Goal: Transaction & Acquisition: Book appointment/travel/reservation

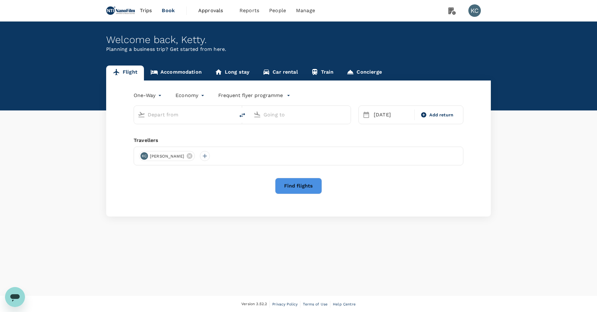
type input "San Francisco Intl (SFO)"
type input "[PERSON_NAME] Intl (ORD)"
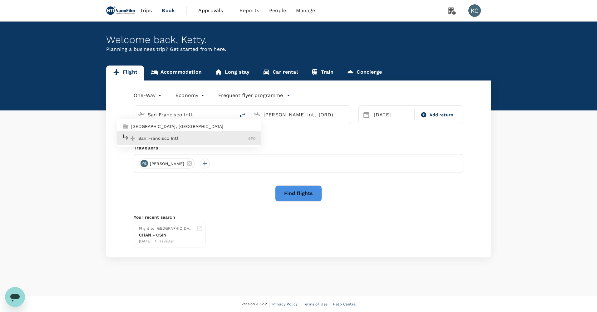
click at [252, 136] on span "SFO" at bounding box center [251, 138] width 7 height 4
type input "San Francisco Intl (SFO)"
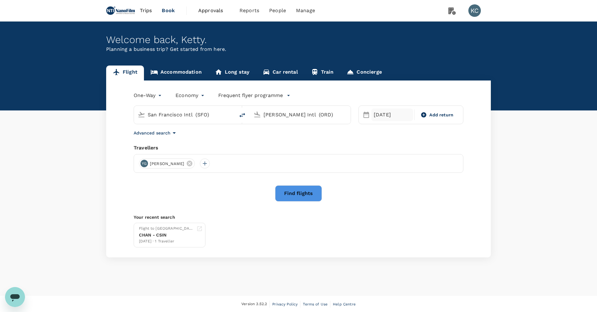
click at [389, 117] on div "[DATE]" at bounding box center [392, 115] width 42 height 12
click at [490, 150] on div "1" at bounding box center [494, 154] width 12 height 12
click at [289, 187] on button "Find flights" at bounding box center [298, 193] width 47 height 16
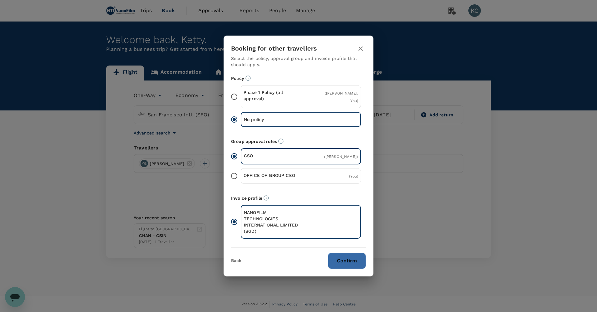
click at [355, 253] on button "Confirm" at bounding box center [347, 261] width 38 height 16
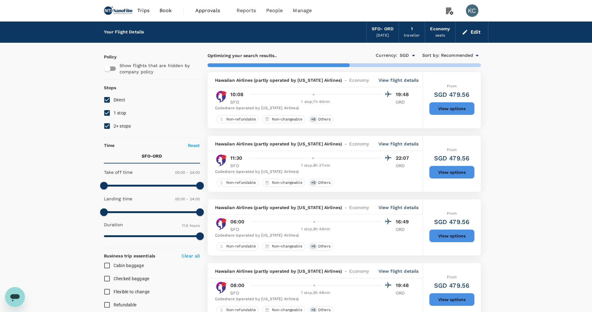
type input "971"
checkbox input "false"
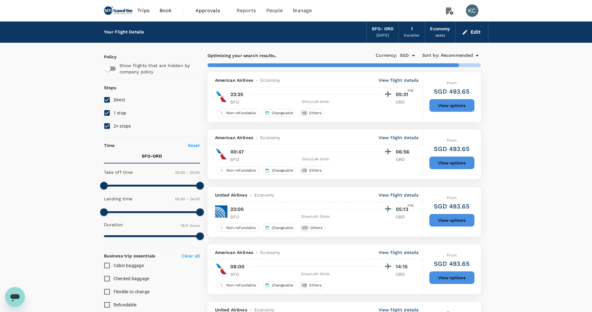
click at [470, 31] on button "Edit" at bounding box center [472, 32] width 22 height 10
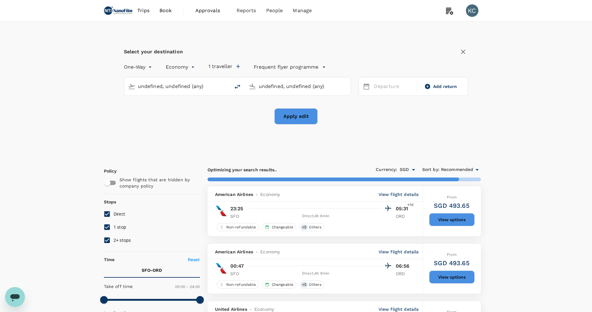
type input "San Francisco Intl (SFO)"
type input "[PERSON_NAME] Intl (ORD)"
type input "San Francisco Intl (SFO)"
type input "[PERSON_NAME] Intl (ORD)"
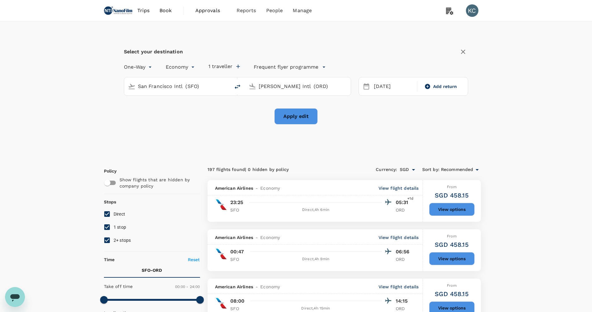
type input "1548"
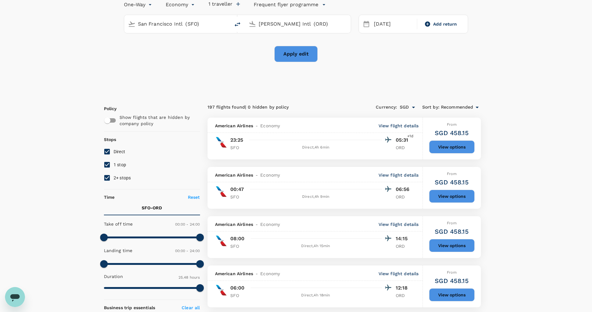
click at [473, 75] on div "Select your destination One-Way oneway Economy economy 1 traveller Frequent fly…" at bounding box center [296, 26] width 384 height 135
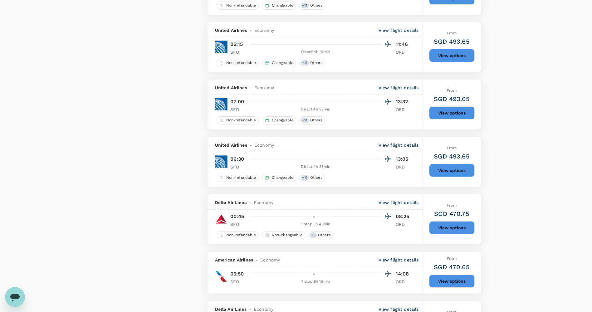
scroll to position [995, 0]
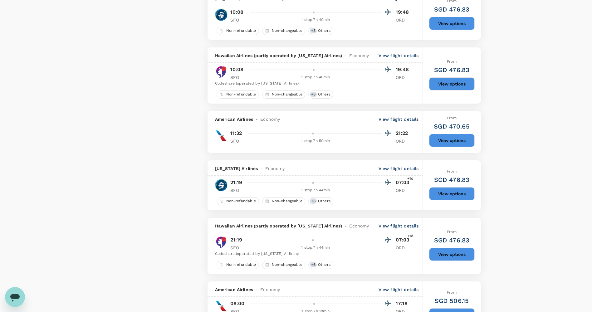
scroll to position [1001, 0]
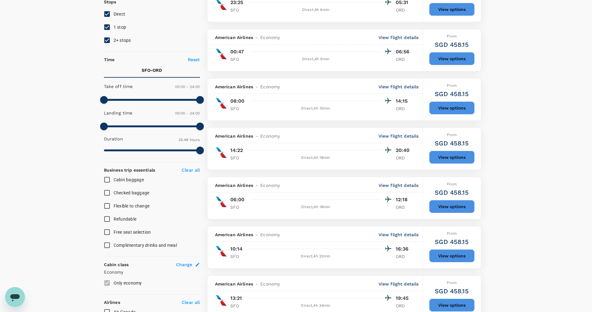
scroll to position [312, 0]
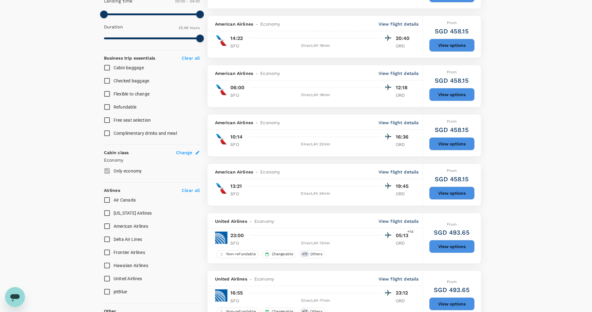
click at [120, 276] on span "United Airlines" at bounding box center [128, 278] width 29 height 5
click at [114, 272] on input "United Airlines" at bounding box center [106, 278] width 13 height 13
checkbox input "true"
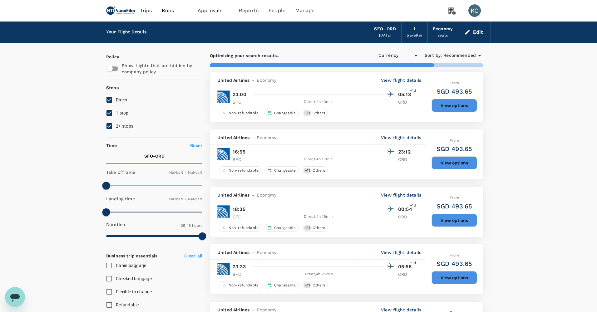
type input "SGD"
type input "1440"
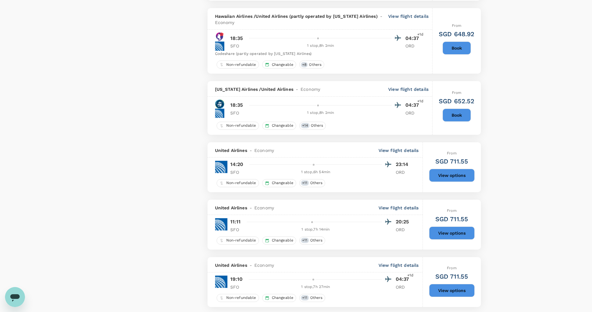
scroll to position [994, 0]
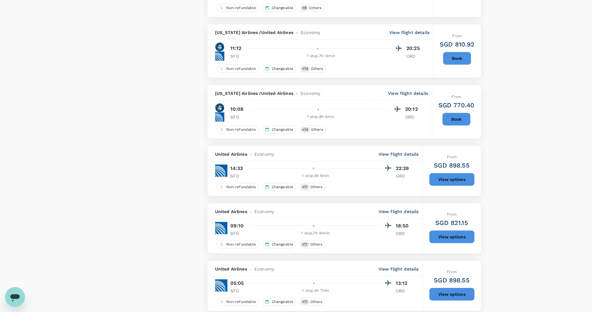
scroll to position [936, 0]
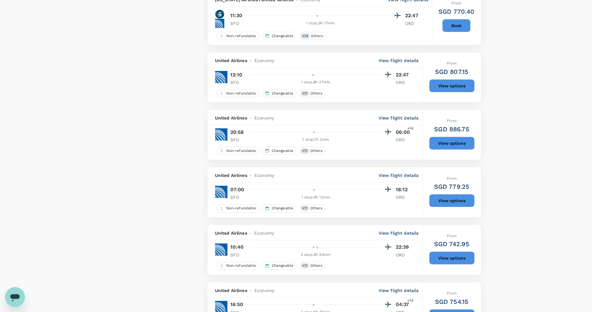
scroll to position [994, 0]
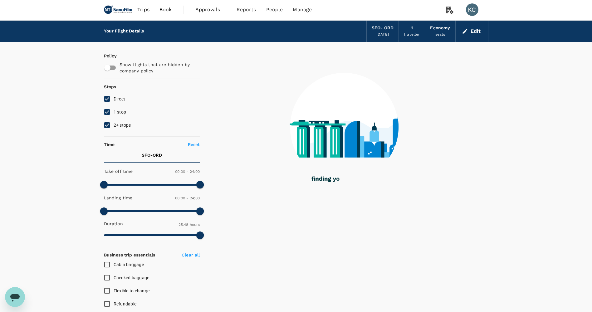
scroll to position [0, 0]
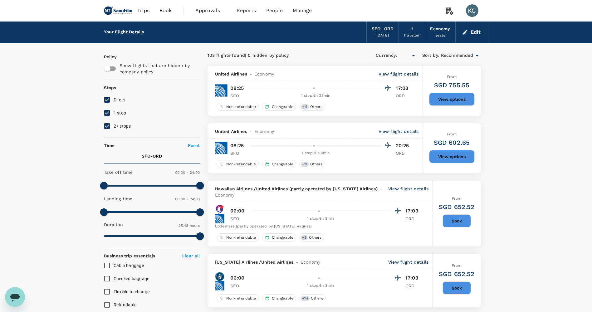
type input "SGD"
click at [116, 98] on span "Direct" at bounding box center [120, 99] width 12 height 7
click at [114, 98] on input "Direct" at bounding box center [106, 99] width 13 height 13
checkbox input "false"
click at [117, 110] on span "1 stop" at bounding box center [120, 112] width 13 height 5
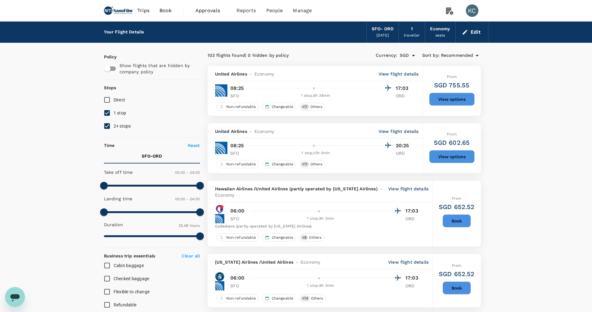
click at [114, 106] on input "1 stop" at bounding box center [106, 112] width 13 height 13
checkbox input "false"
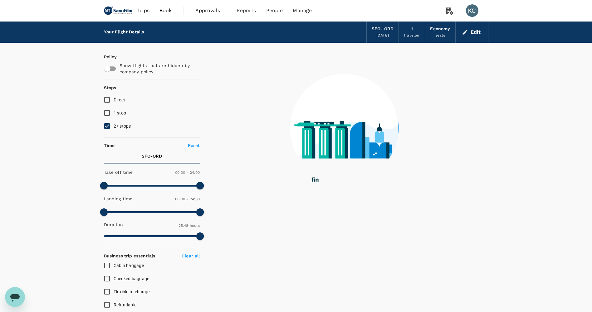
click at [118, 120] on label "2+ stops" at bounding box center [147, 126] width 95 height 13
click at [114, 120] on input "2+ stops" at bounding box center [106, 126] width 13 height 13
checkbox input "false"
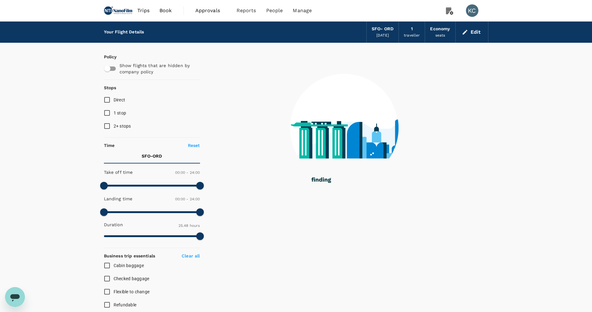
click at [114, 93] on label "Direct" at bounding box center [147, 99] width 95 height 13
click at [114, 93] on input "Direct" at bounding box center [106, 99] width 13 height 13
checkbox input "true"
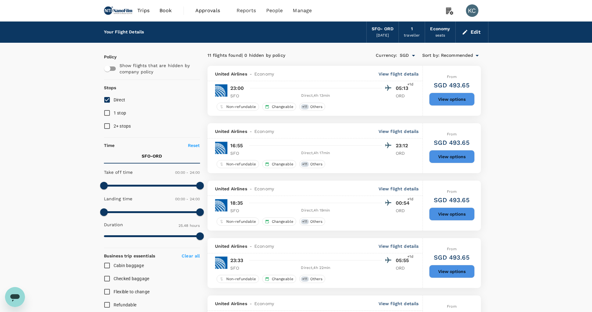
click at [402, 72] on p "View flight details" at bounding box center [399, 74] width 40 height 6
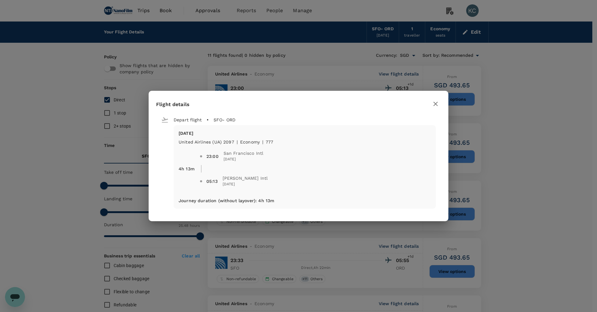
click at [407, 86] on div "Flight details Depart flight SFO - ORD [DATE] United Airlines (UA) 2097 | econo…" at bounding box center [298, 156] width 597 height 312
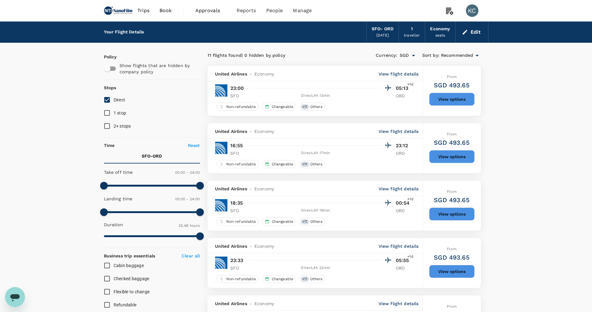
click at [400, 128] on p "View flight details" at bounding box center [399, 131] width 40 height 6
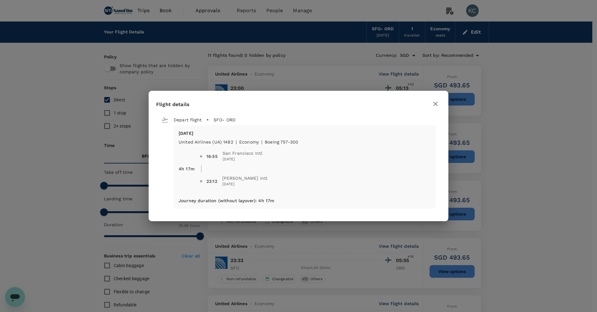
click at [408, 87] on div "Flight details Depart flight SFO - ORD [DATE] United Airlines (UA) 1482 | econo…" at bounding box center [298, 156] width 597 height 312
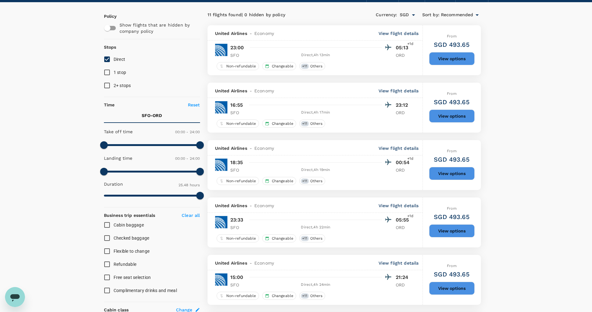
scroll to position [94, 0]
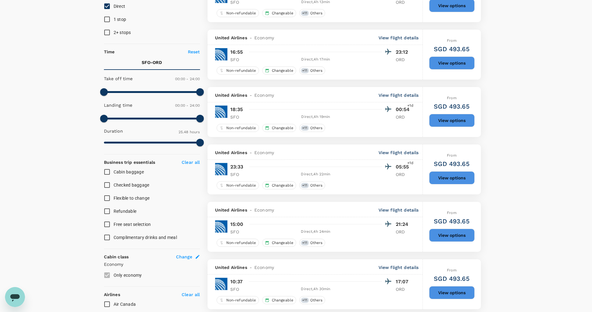
click at [400, 90] on div "United Airlines - Economy View flight details" at bounding box center [315, 94] width 215 height 15
click at [399, 92] on p "View flight details" at bounding box center [399, 95] width 40 height 6
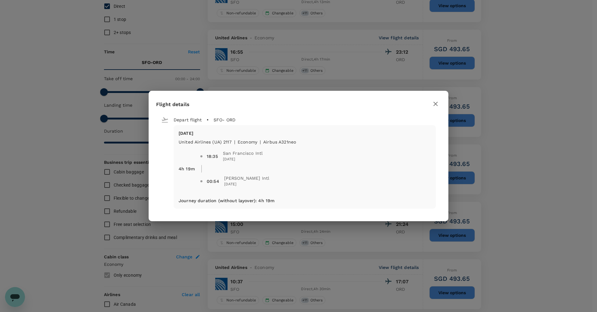
click at [424, 73] on div "Flight details Depart flight SFO - ORD [DATE] United Airlines (UA) 2117 | econo…" at bounding box center [298, 156] width 597 height 312
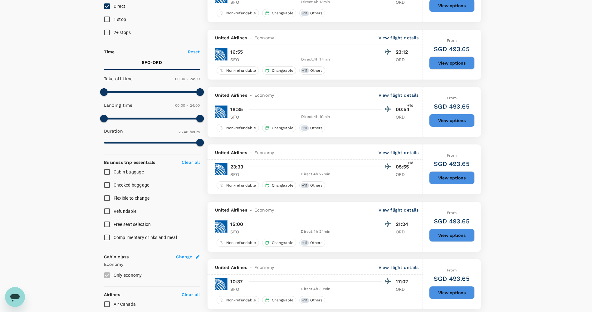
click at [394, 207] on p "View flight details" at bounding box center [399, 210] width 40 height 6
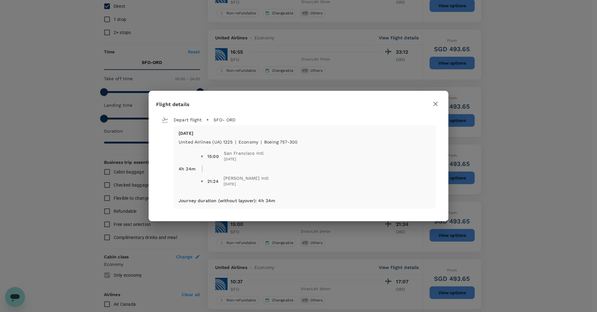
click at [509, 132] on div "Flight details Depart flight SFO - ORD [DATE] United Airlines (UA) 1225 | econo…" at bounding box center [298, 156] width 597 height 312
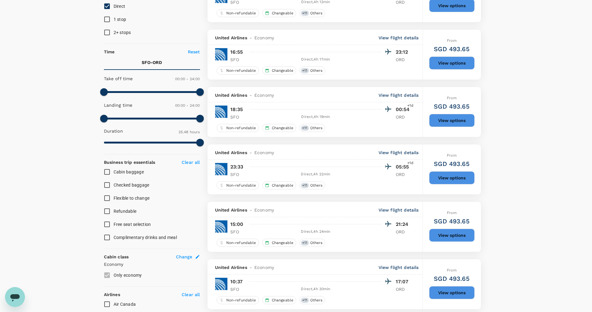
scroll to position [125, 0]
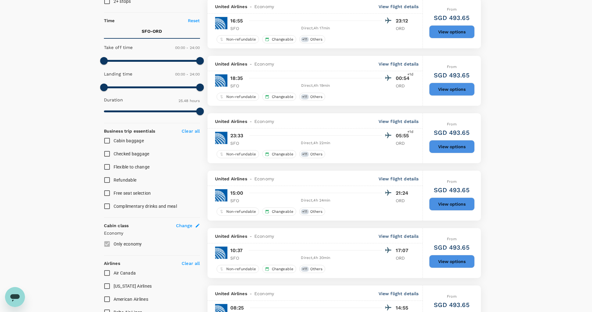
click at [398, 228] on div "United Airlines - Economy View flight details" at bounding box center [315, 235] width 215 height 15
click at [398, 233] on p "View flight details" at bounding box center [399, 236] width 40 height 6
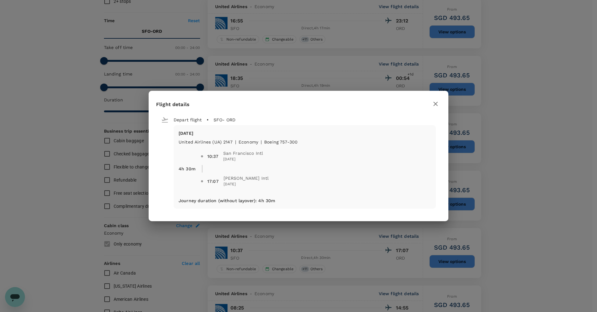
click at [360, 238] on div "Flight details Depart flight SFO - ORD [DATE] United Airlines (UA) 2147 | econo…" at bounding box center [298, 156] width 597 height 312
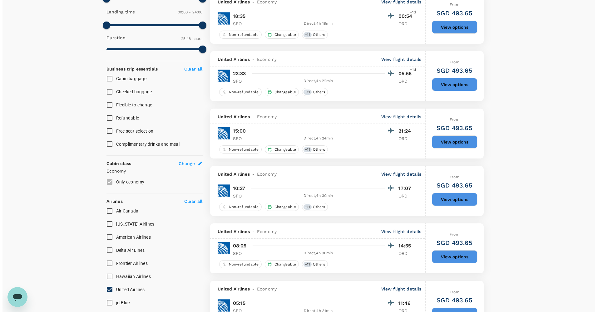
scroll to position [187, 0]
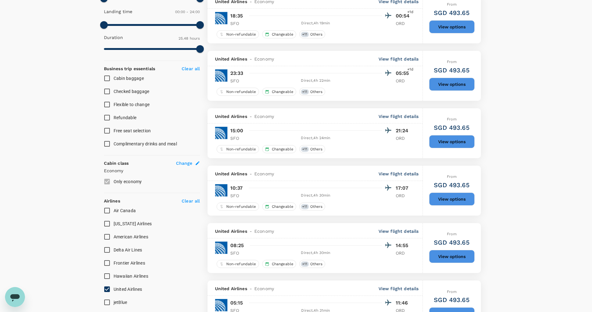
click at [400, 228] on p "View flight details" at bounding box center [399, 231] width 40 height 6
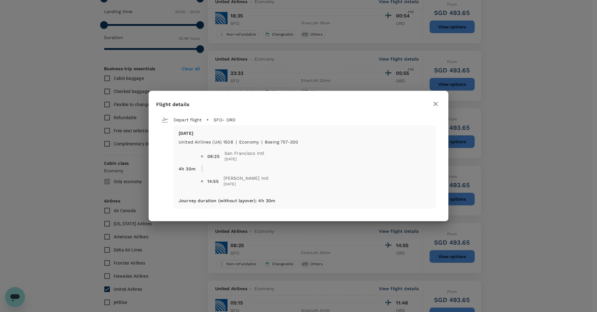
click at [357, 250] on div "Flight details Depart flight SFO - ORD [DATE] United Airlines (UA) 1508 | econo…" at bounding box center [298, 156] width 597 height 312
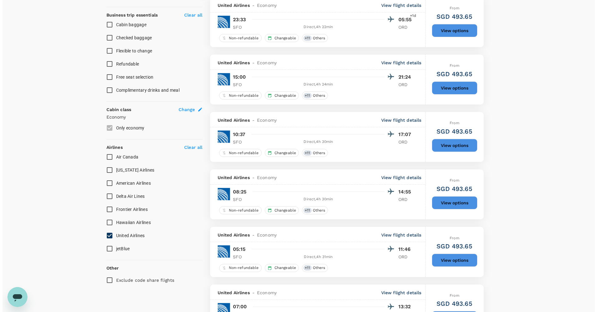
scroll to position [250, 0]
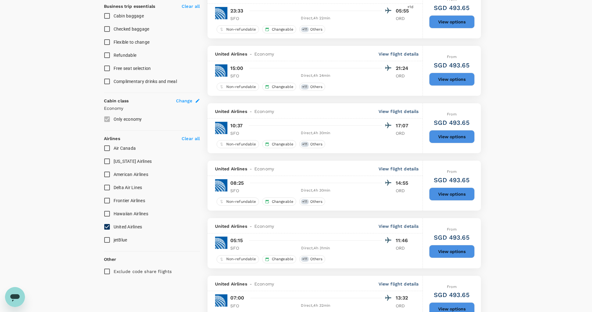
click at [398, 223] on p "View flight details" at bounding box center [399, 226] width 40 height 6
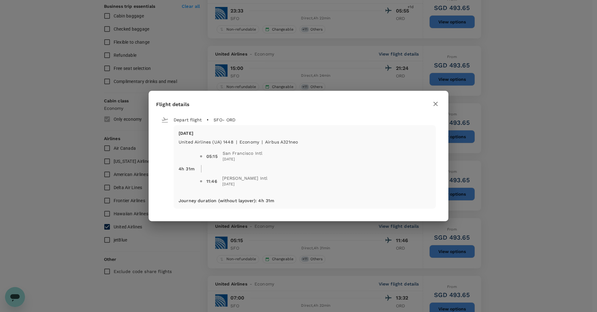
click at [369, 238] on div "Flight details Depart flight SFO - ORD [DATE] United Airlines (UA) 1448 | econo…" at bounding box center [298, 156] width 597 height 312
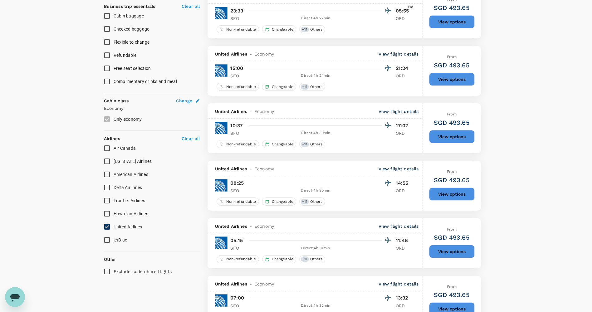
click at [396, 281] on p "View flight details" at bounding box center [399, 284] width 40 height 6
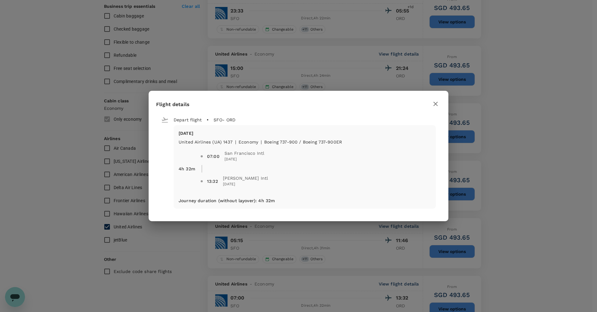
click at [368, 267] on div "Flight details Depart flight SFO - ORD [DATE] United Airlines (UA) 1437 | econo…" at bounding box center [298, 156] width 597 height 312
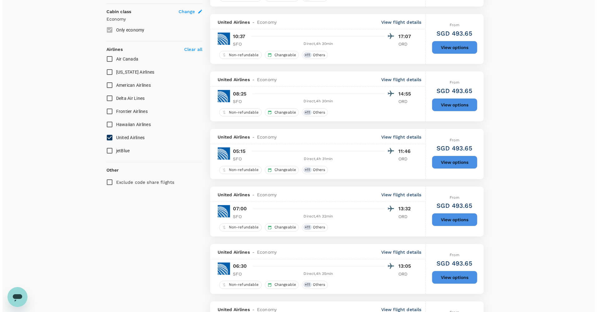
scroll to position [343, 0]
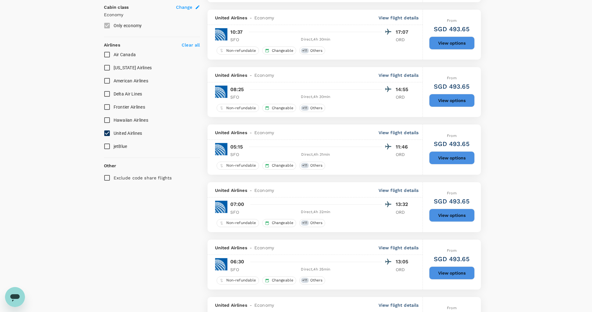
click at [400, 240] on div "United Airlines - Economy View flight details" at bounding box center [315, 247] width 215 height 15
click at [401, 245] on p "View flight details" at bounding box center [399, 248] width 40 height 6
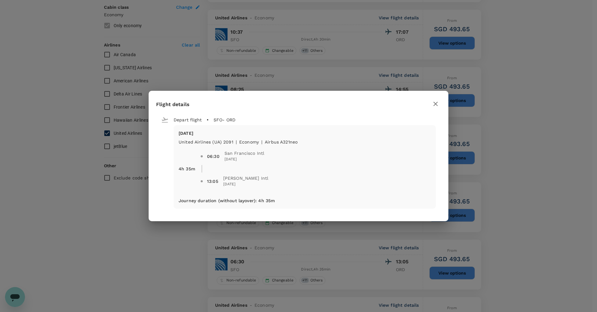
click at [380, 241] on div "Flight details Depart flight SFO - ORD [DATE] United Airlines (UA) 2091 | econo…" at bounding box center [298, 156] width 597 height 312
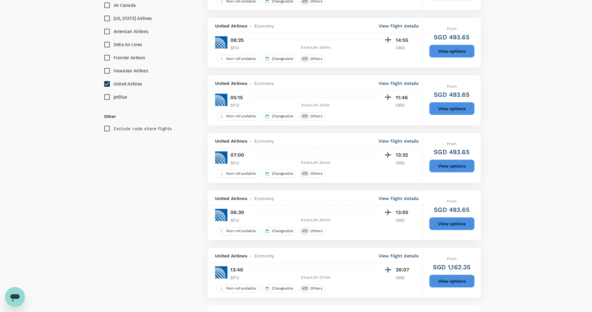
scroll to position [406, 0]
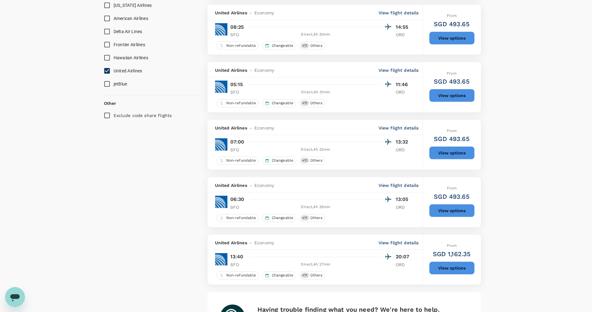
click at [401, 235] on div "United Airlines - Economy View flight details" at bounding box center [315, 242] width 215 height 15
click at [401, 240] on p "View flight details" at bounding box center [399, 243] width 40 height 6
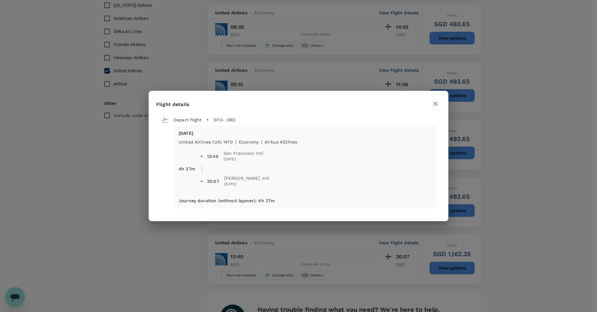
click at [370, 240] on div "Flight details Depart flight SFO - ORD [DATE] United Airlines (UA) 1470 | econo…" at bounding box center [298, 156] width 597 height 312
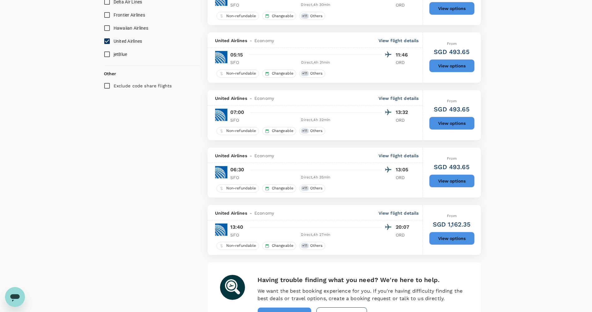
scroll to position [461, 0]
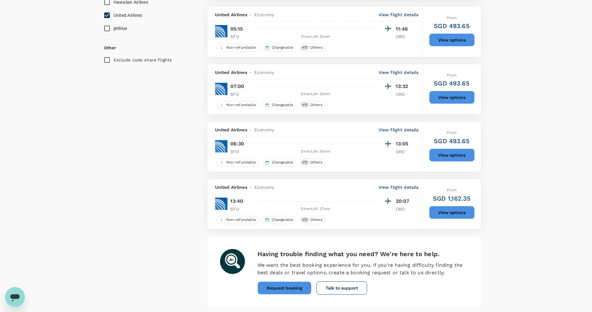
click at [251, 312] on li "pagination navigation" at bounding box center [253, 317] width 13 height 10
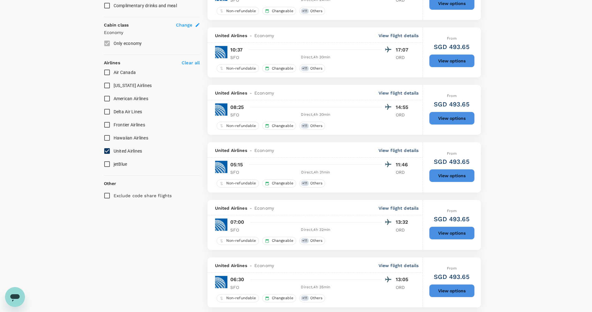
scroll to position [212, 0]
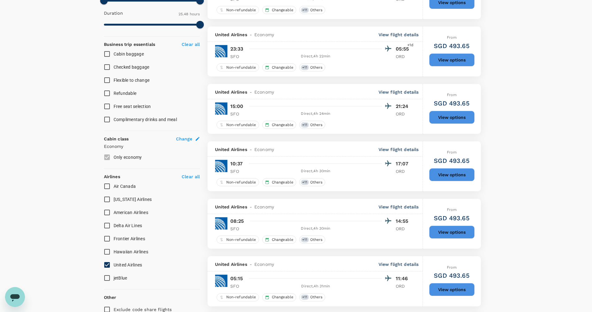
click at [537, 139] on div "Your Flight Details SFO - ORD [DATE] 1 traveller Economy seats Edit Policy Show…" at bounding box center [296, 199] width 592 height 779
click at [14, 294] on icon "Open messaging window" at bounding box center [14, 296] width 11 height 11
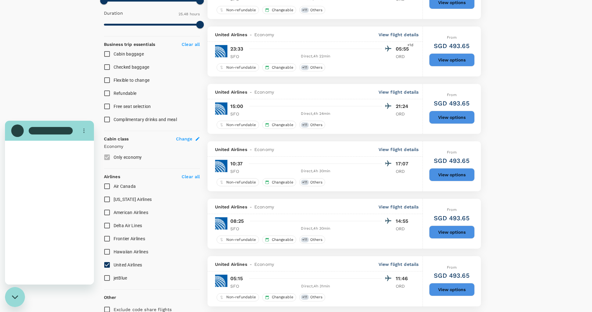
scroll to position [0, 0]
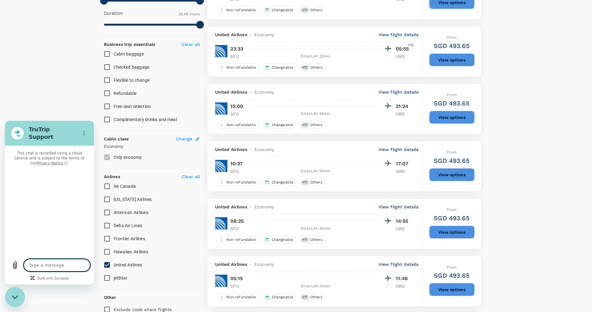
type textarea "x"
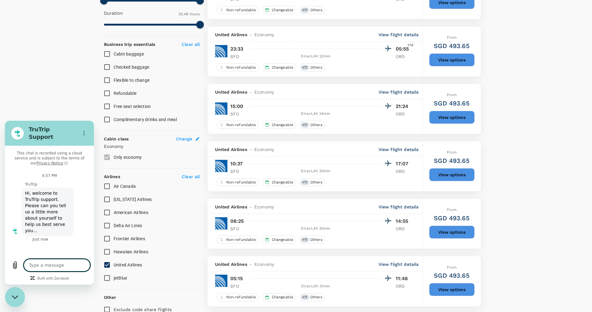
type textarea "H"
type textarea "x"
type textarea "Hi"
type textarea "x"
type textarea "Hi"
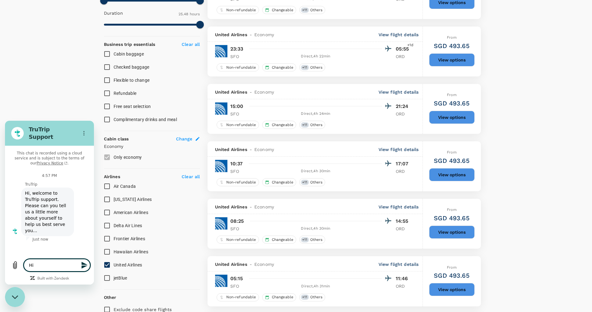
type textarea "x"
type textarea "Hi t"
type textarea "x"
type textarea "Hi th"
type textarea "x"
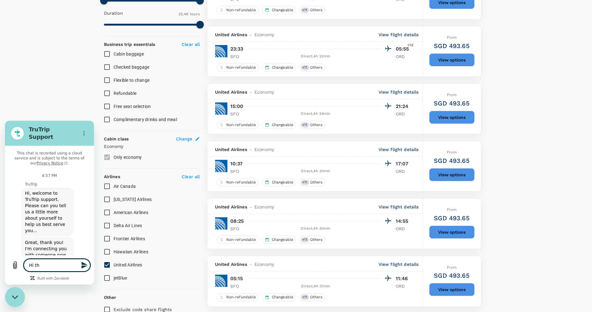
type textarea "Hi the"
type textarea "x"
type textarea "Hi ther"
type textarea "x"
type textarea "Hi there"
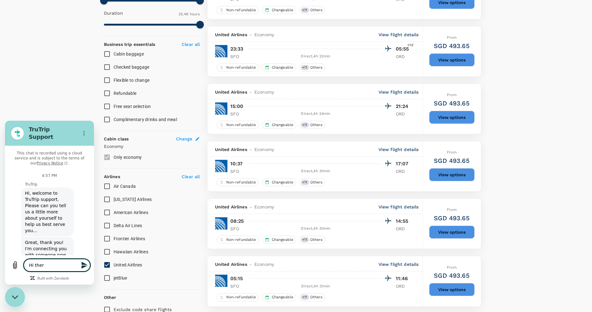
type textarea "x"
type textarea "Hi therem"
type textarea "x"
type textarea "Hi there"
type textarea "x"
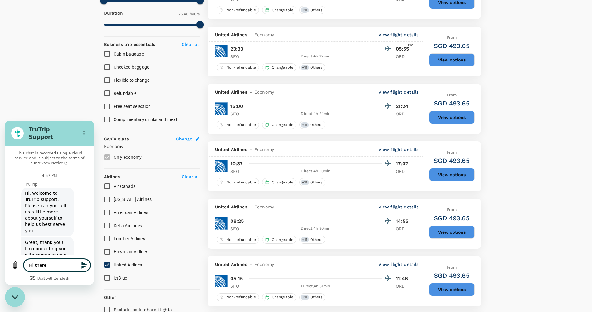
type textarea "Hi there,"
type textarea "x"
type textarea "Hi there,"
type textarea "x"
type textarea "Hi there, c"
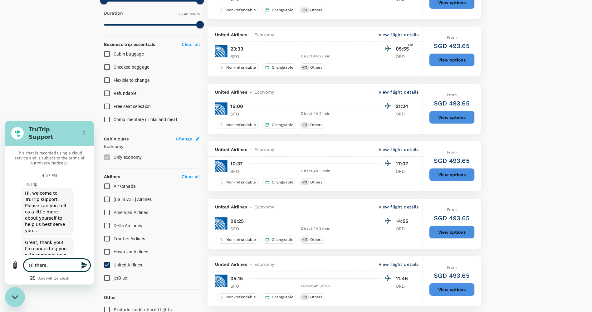
type textarea "x"
type textarea "Hi there, [GEOGRAPHIC_DATA]"
type textarea "x"
type textarea "Hi there, can"
type textarea "x"
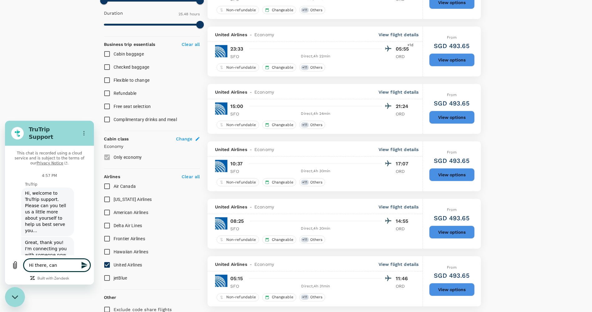
type textarea "Hi there, can"
type textarea "x"
type textarea "Hi there, can y"
type textarea "x"
type textarea "Hi there, can yo"
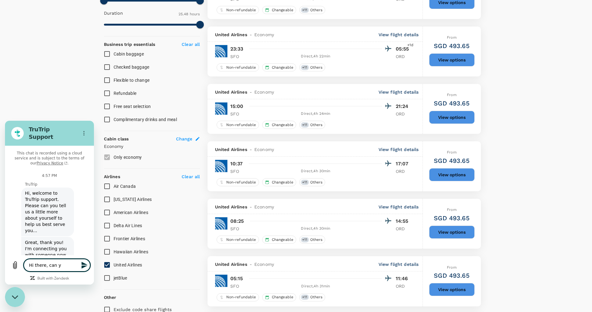
type textarea "x"
type textarea "Hi there, can you"
type textarea "x"
type textarea "Hi there, can you"
type textarea "x"
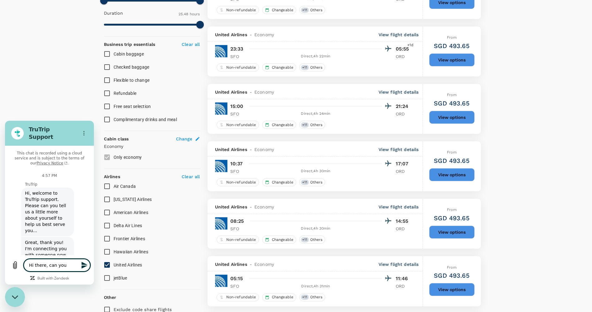
type textarea "Hi there, can you h"
type textarea "x"
type textarea "Hi there, can you he"
type textarea "x"
type textarea "Hi there, can you hel"
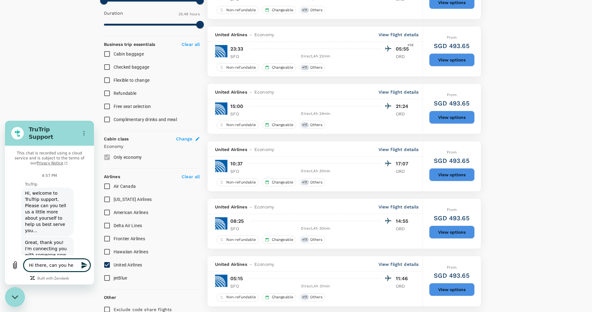
type textarea "x"
type textarea "Hi there, can you help"
type textarea "x"
type textarea "Hi there, can you help"
type textarea "x"
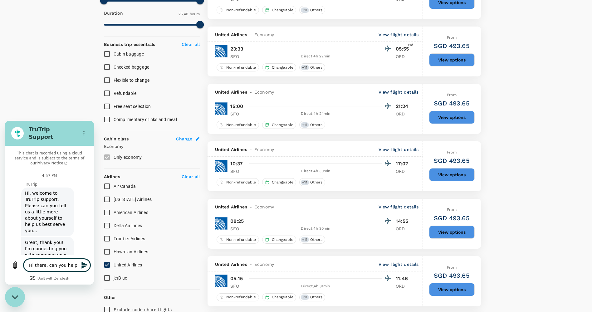
type textarea "Hi there, can you help m"
type textarea "x"
type textarea "Hi there, can you help me"
type textarea "x"
type textarea "Hi there, can you help me"
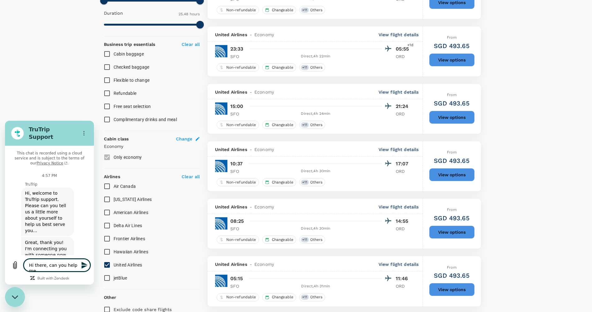
type textarea "x"
type textarea "Hi there, can you help me t"
type textarea "x"
type textarea "Hi there, can you help me to"
type textarea "x"
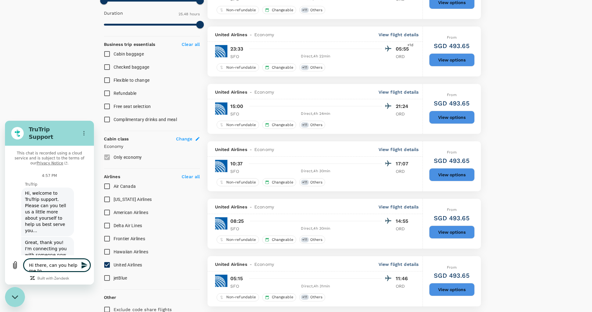
type textarea "Hi there, can you help me to"
type textarea "x"
type textarea "Hi there, can you help me to c"
type textarea "x"
type textarea "Hi there, can you help me to ch"
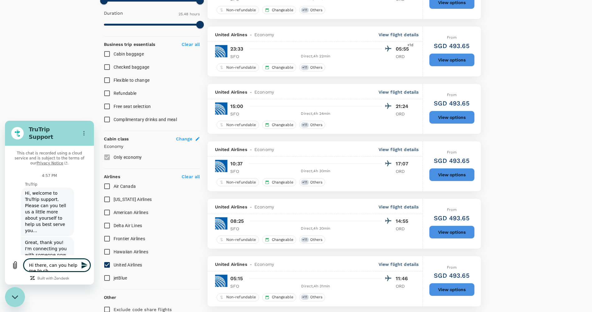
type textarea "x"
type textarea "Hi there, can you help me to che"
type textarea "x"
type textarea "Hi there, can you help me to chec"
type textarea "x"
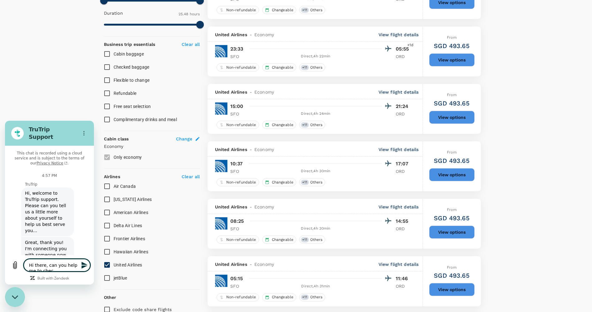
type textarea "Hi there, can you help me to check"
type textarea "x"
type textarea "Hi there, can you help me to check"
type textarea "x"
type textarea "Hi there, can you help me to check w"
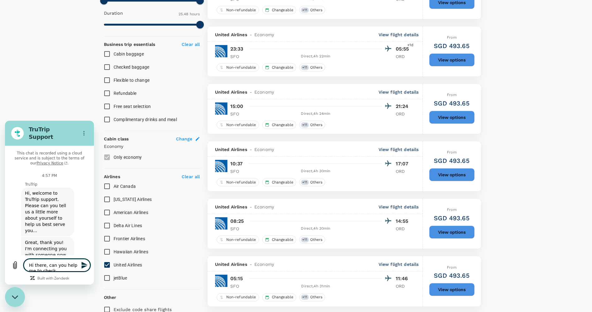
type textarea "x"
type textarea "Hi there, can you help me to check wi"
type textarea "x"
type textarea "Hi there, can you help me to check w"
type textarea "x"
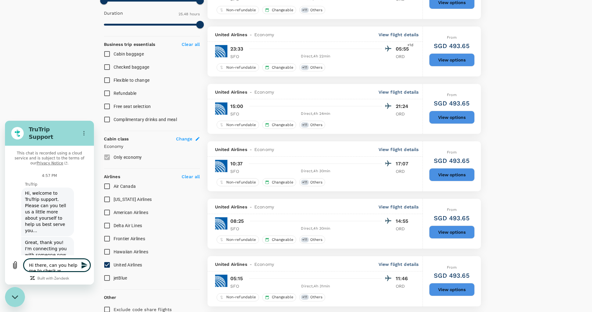
type textarea "Hi there, can you help me to check"
type textarea "x"
type textarea "Hi there, can you help me to check i"
type textarea "x"
type textarea "Hi there, can you help me to check if"
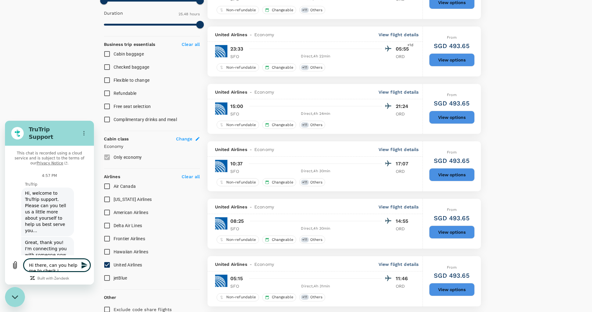
type textarea "x"
type textarea "Hi there, can you help me to check if"
type textarea "x"
type textarea "Hi there, can you help me to check if t"
type textarea "x"
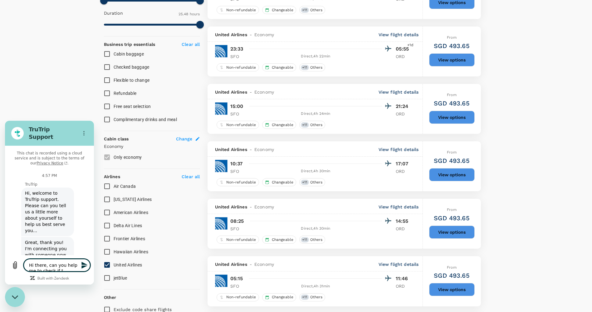
type textarea "Hi there, can you help me to check if th"
type textarea "x"
type textarea "Hi there, can you help me to check if thi"
type textarea "x"
type textarea "Hi there, can you help me to check if this"
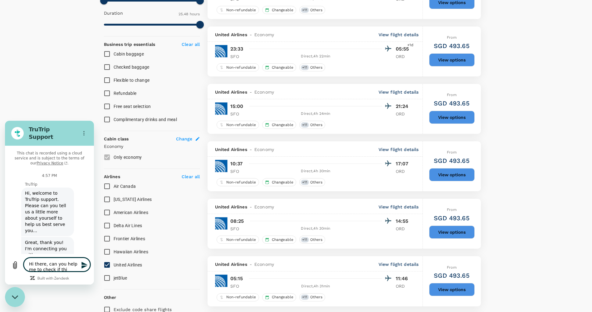
type textarea "x"
type textarea "Hi there, can you help me to check if this"
type textarea "x"
type textarea "Hi there, can you help me to check if this f"
type textarea "x"
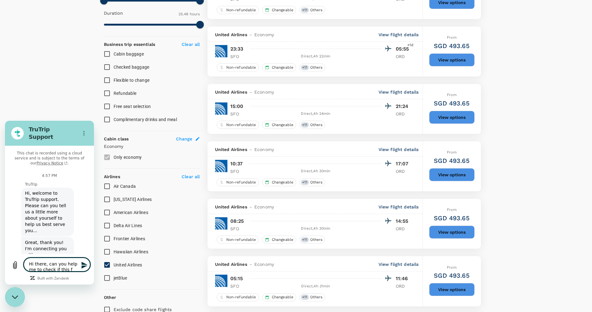
type textarea "Hi there, can you help me to check if this fl"
type textarea "x"
type textarea "Hi there, can you help me to check if this fli"
type textarea "x"
type textarea "Hi there, can you help me to check if this flig"
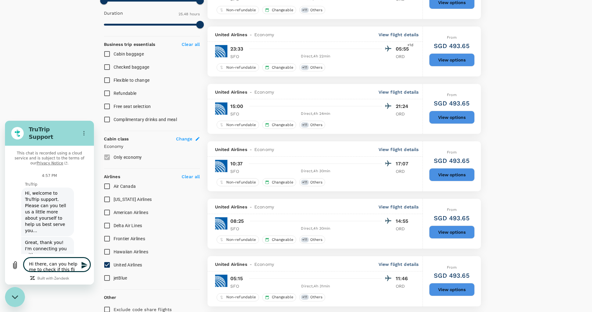
type textarea "x"
type textarea "Hi there, can you help me to check if this fligh"
type textarea "x"
type textarea "Hi there, can you help me to check if this flight"
type textarea "x"
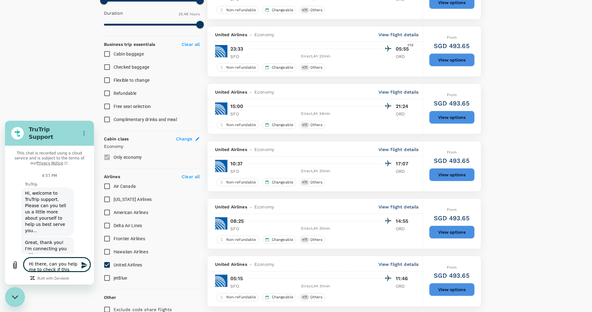
type textarea "Hi there, can you help me to check if this flight"
type textarea "x"
type textarea "Hi there, can you help me to check if this flight i"
type textarea "x"
type textarea "Hi there, can you help me to check if this flight is"
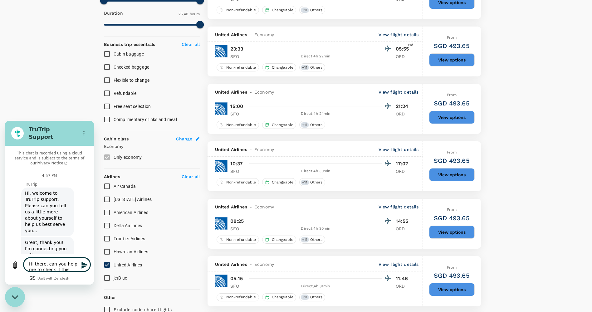
type textarea "x"
type textarea "Hi there, can you help me to check if this flight is"
type textarea "x"
type textarea "Hi there, can you help me to check if this flight is a"
type textarea "x"
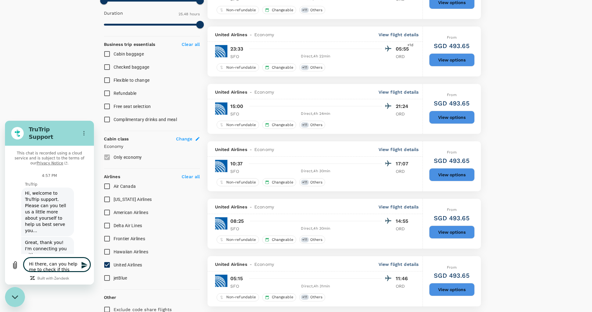
type textarea "Hi there, can you help me to check if this flight is av"
type textarea "x"
type textarea "Hi there, can you help me to check if this flight is ava"
type textarea "x"
type textarea "Hi there, can you help me to check if this flight is avai"
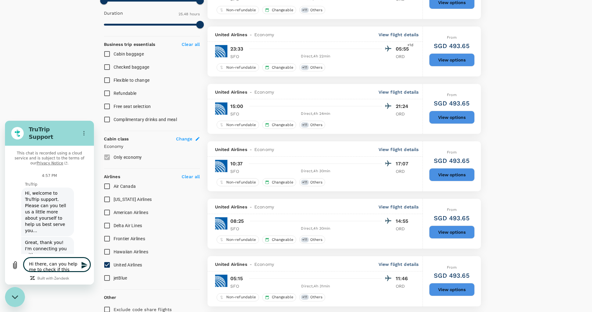
type textarea "x"
type textarea "Hi there, can you help me to check if this flight is ava"
type textarea "x"
type textarea "Hi there, can you help me to check if this flight is avai"
type textarea "x"
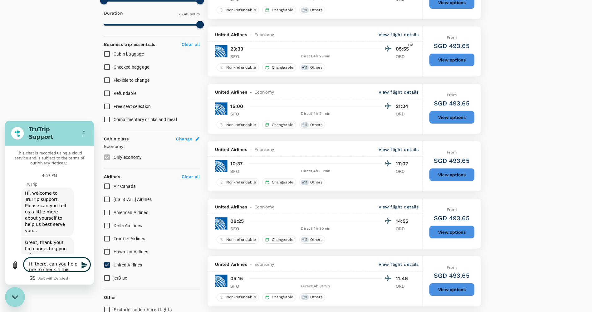
type textarea "Hi there, can you help me to check if this flight is avail"
type textarea "x"
type textarea "Hi there, can you help me to check if this flight is availa"
type textarea "x"
type textarea "Hi there, can you help me to check if this flight is availab"
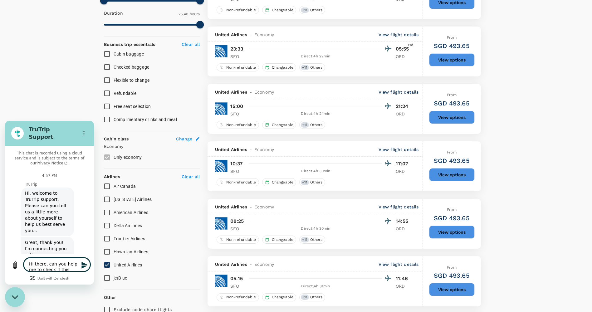
type textarea "x"
type textarea "Hi there, can you help me to check if this flight is availabl"
type textarea "x"
type textarea "Hi there, can you help me to check if this flight is available"
type textarea "x"
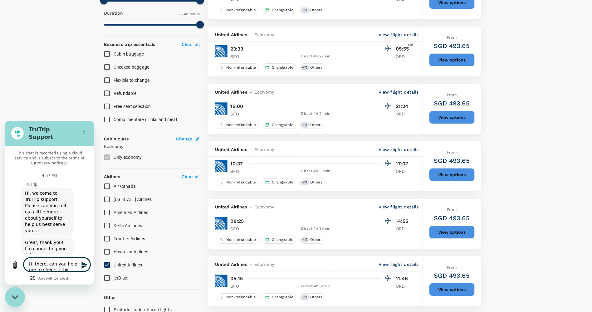
type textarea "Hi there, can you help me to check if this flight is available"
type textarea "x"
type textarea "Hi there, can you help me to check if this flight is available"
type textarea "x"
type textarea "Hi there, can you help me to check if this flight is availabl"
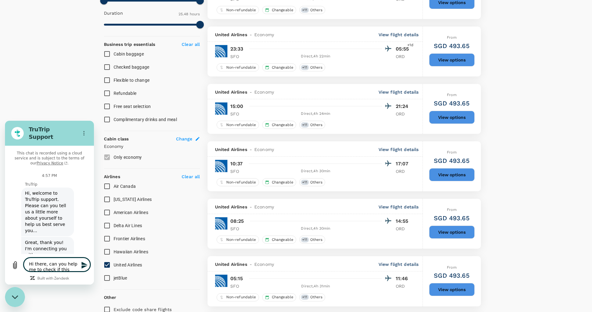
type textarea "x"
type textarea "Hi there, can you help me to check if this flight is availab"
type textarea "x"
type textarea "Hi there, can you help me to check if this flight is availa"
type textarea "x"
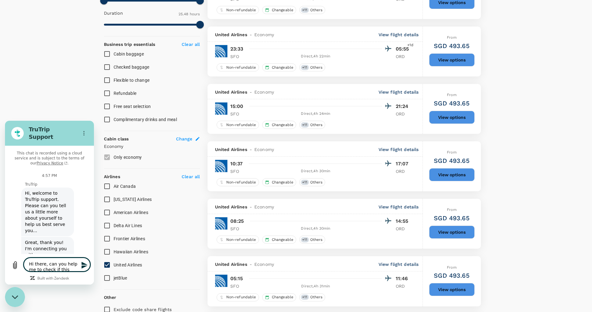
type textarea "Hi there, can you help me to check if this flight is avail"
type textarea "x"
type textarea "Hi there, can you help me to check if this flight is avai"
type textarea "x"
type textarea "Hi there, can you help me to check if this flight is ava"
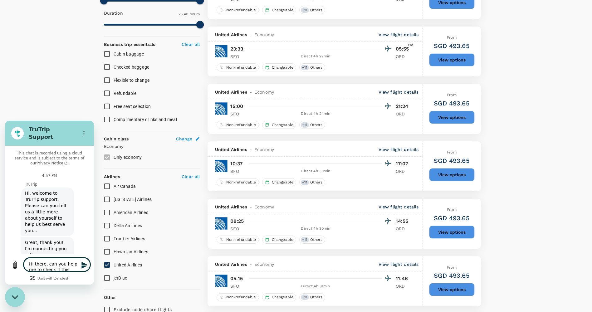
type textarea "x"
type textarea "Hi there, can you help me to check if this flight is av"
type textarea "x"
type textarea "Hi there, can you help me to check if this flight is a"
type textarea "x"
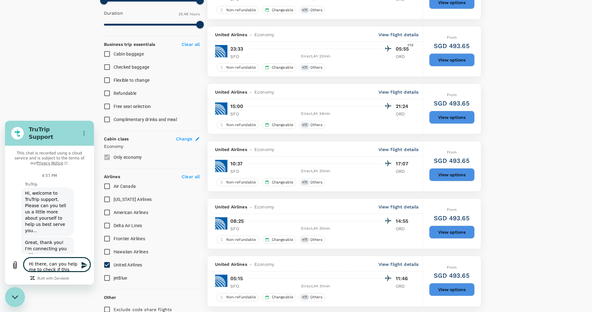
type textarea "Hi there, can you help me to check if this flight is"
type textarea "x"
type textarea "Hi there, can you help me to check if this flight is"
type textarea "x"
type textarea "Hi there, can you help me to check if this flight i"
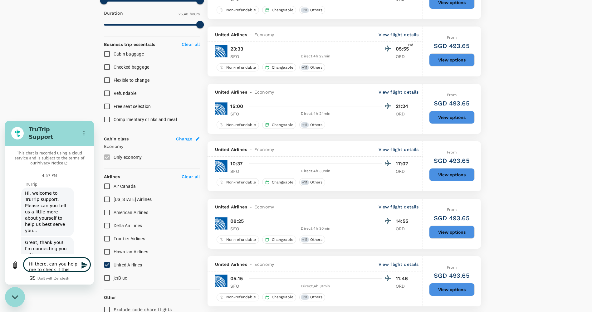
type textarea "x"
type textarea "Hi there, can you help me to check if this flight"
type textarea "x"
type textarea "Hi there, can you help me to check if this flight"
type textarea "x"
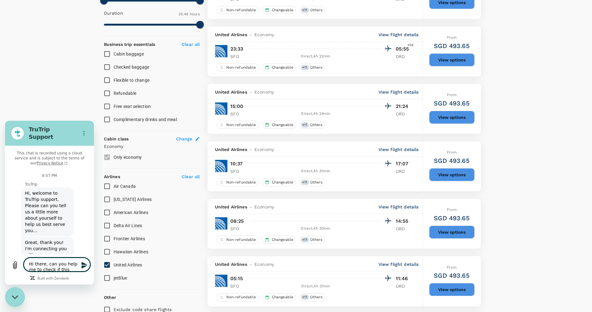
type textarea "Hi there, can you help me to check if this fligh"
type textarea "x"
type textarea "Hi there, can you help me to check if this flig"
type textarea "x"
type textarea "Hi there, can you help me to check if this fli"
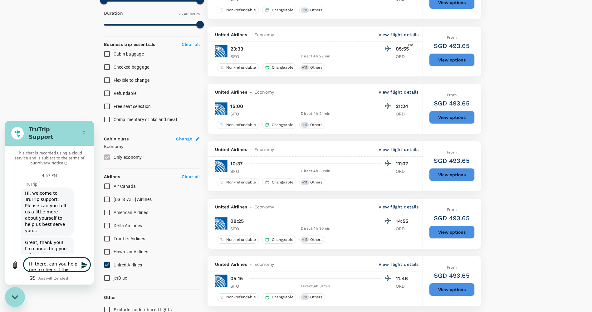
type textarea "x"
type textarea "Hi there, can you help me to check if this fl"
type textarea "x"
click at [34, 261] on textarea "Hi there, I couldn't find this flight, could you please me to check?" at bounding box center [57, 262] width 66 height 18
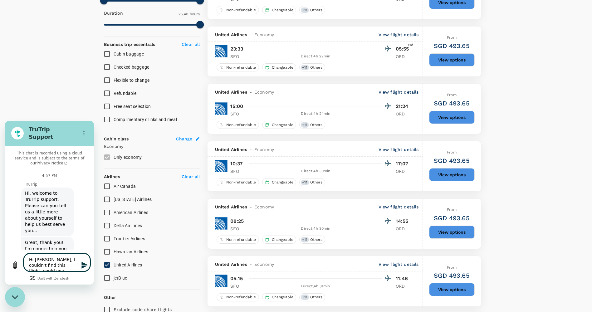
click at [57, 271] on textarea "Hi [PERSON_NAME], I couldn't find this flight, could you please me to check?" at bounding box center [57, 262] width 66 height 18
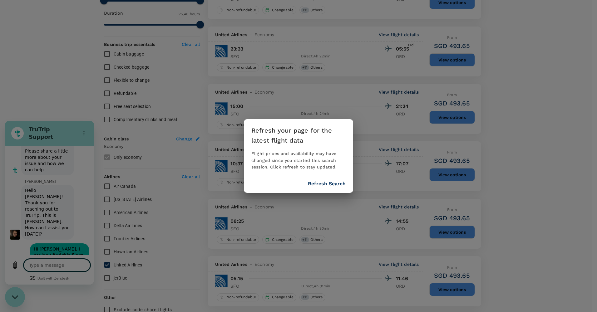
scroll to position [121, 0]
click at [138, 209] on div "Refresh your page for the latest flight data Flight prices and availability may…" at bounding box center [298, 156] width 597 height 312
click at [331, 181] on button "Refresh Search" at bounding box center [327, 184] width 38 height 6
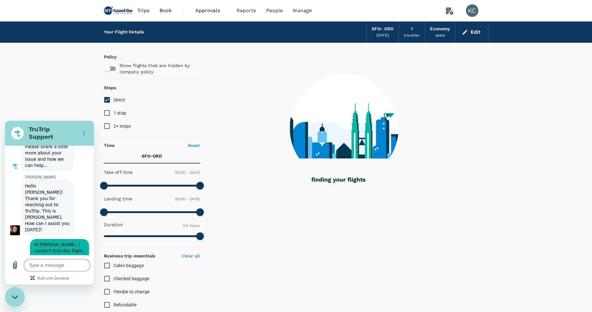
click at [51, 312] on span "Open in new tab" at bounding box center [44, 318] width 46 height 6
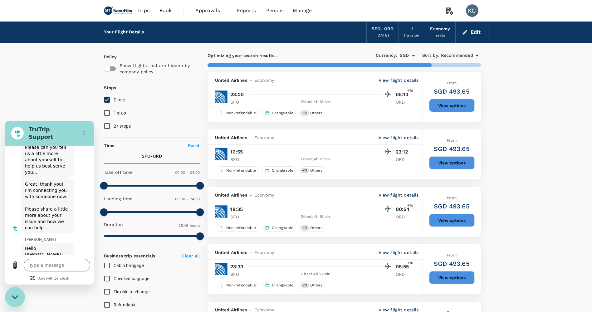
scroll to position [121, 0]
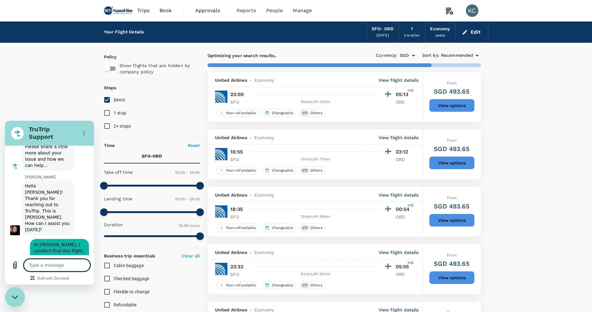
click at [61, 271] on textarea at bounding box center [57, 265] width 66 height 12
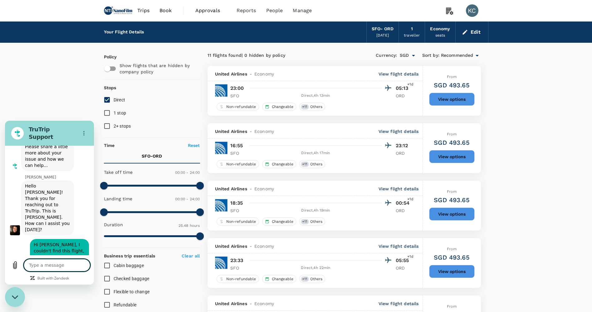
click at [54, 268] on textarea at bounding box center [57, 265] width 66 height 12
click at [13, 269] on icon "Upload file" at bounding box center [14, 264] width 7 height 7
click at [68, 268] on textarea at bounding box center [57, 265] width 66 height 12
paste textarea "h"
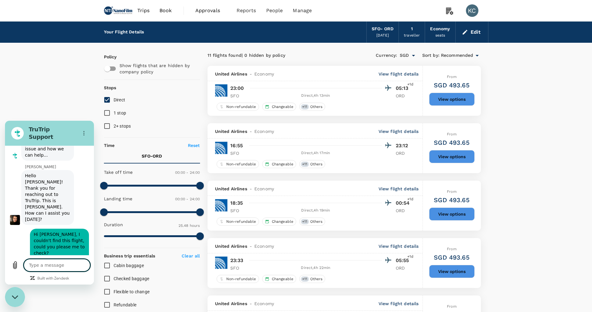
scroll to position [132, 0]
click at [16, 269] on icon "Upload file" at bounding box center [14, 264] width 7 height 7
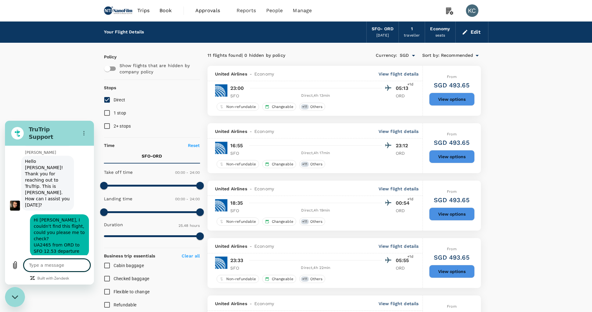
scroll to position [104, 0]
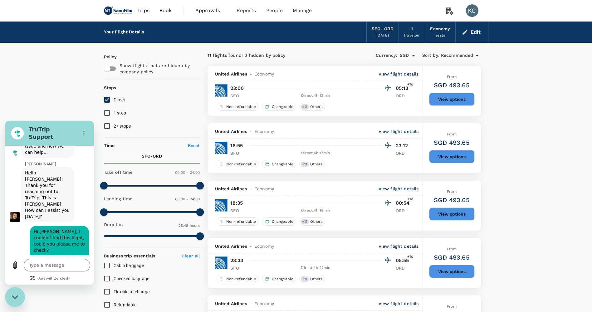
scroll to position [167, 0]
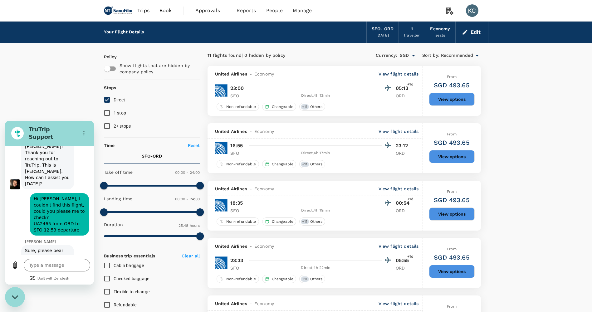
click at [50, 271] on textarea at bounding box center [57, 265] width 66 height 12
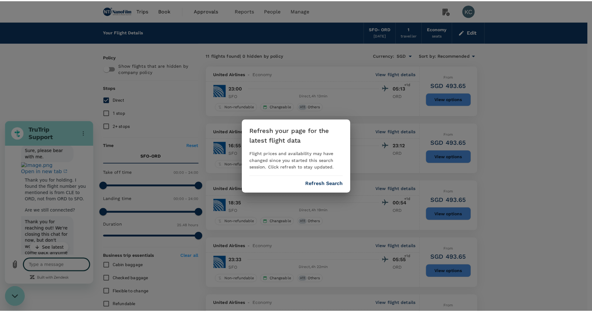
scroll to position [299, 0]
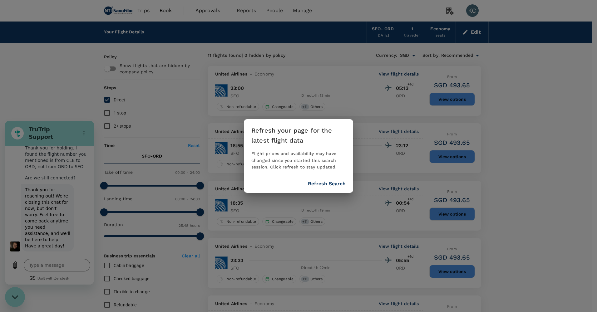
click at [336, 182] on button "Refresh Search" at bounding box center [327, 184] width 38 height 6
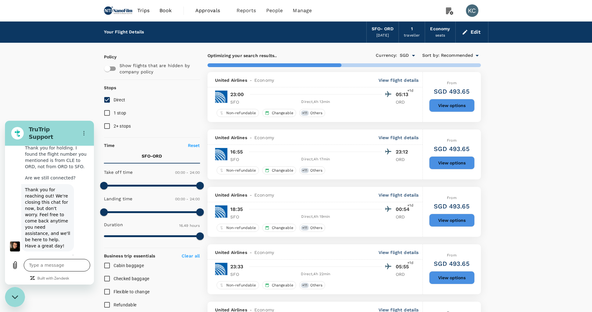
click at [67, 266] on textarea at bounding box center [57, 265] width 66 height 12
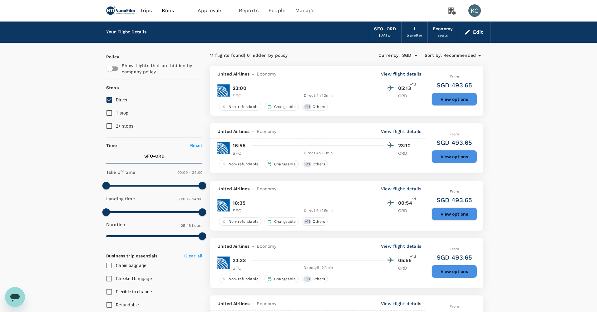
type input "SGD"
type input "1440"
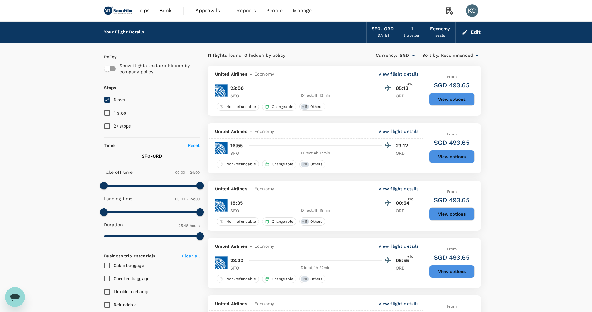
click at [480, 30] on button "Edit" at bounding box center [472, 32] width 22 height 10
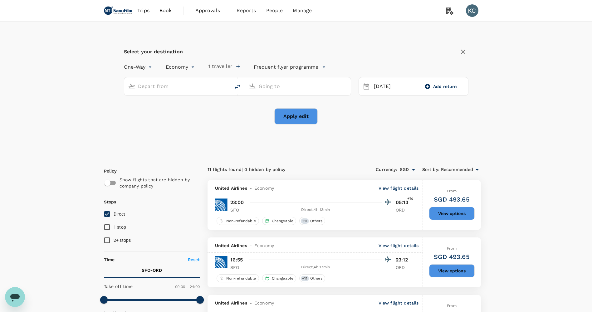
type input "San Francisco Intl (SFO)"
type input "[PERSON_NAME] Intl (ORD)"
click at [296, 115] on button "Apply edit" at bounding box center [295, 116] width 43 height 16
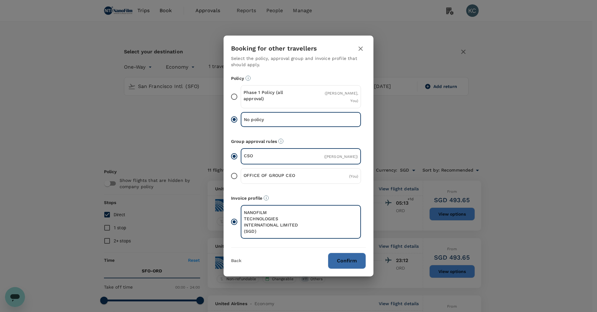
click at [344, 253] on button "Confirm" at bounding box center [347, 261] width 38 height 16
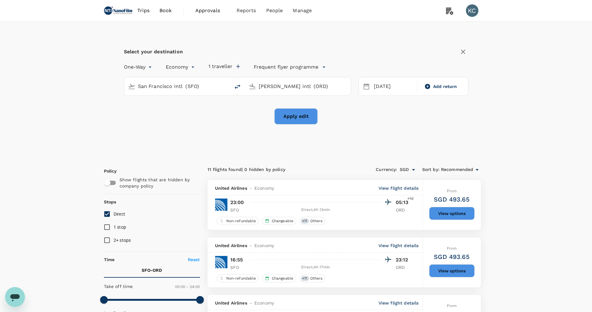
checkbox input "false"
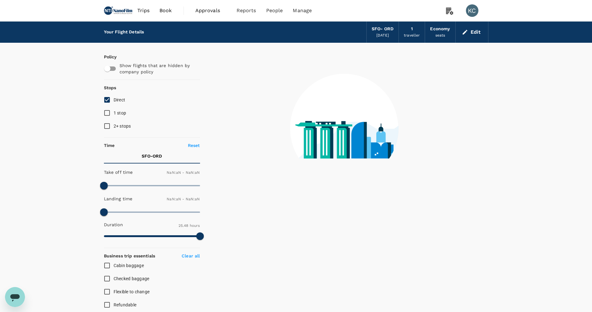
checkbox input "false"
type input "1440"
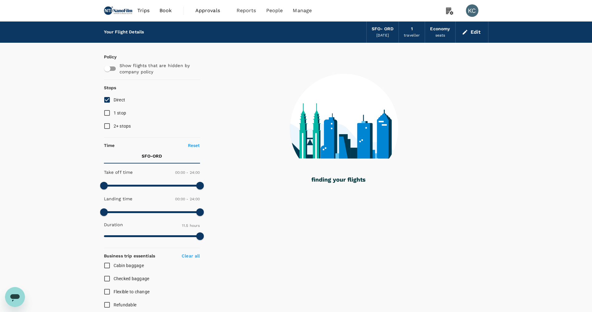
type input "665"
checkbox input "true"
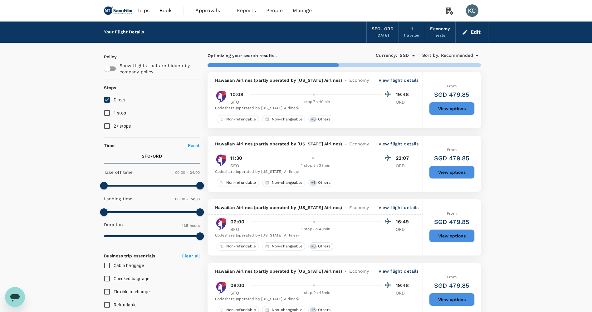
type input "971"
checkbox input "false"
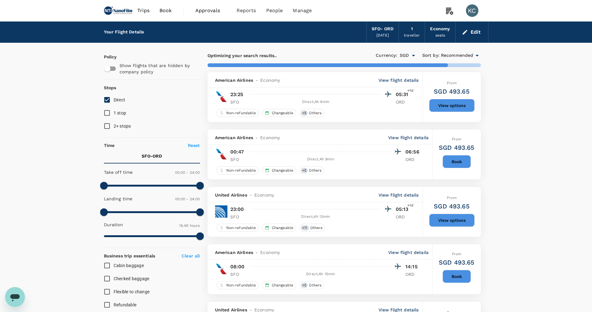
type input "1548"
checkbox input "false"
checkbox input "true"
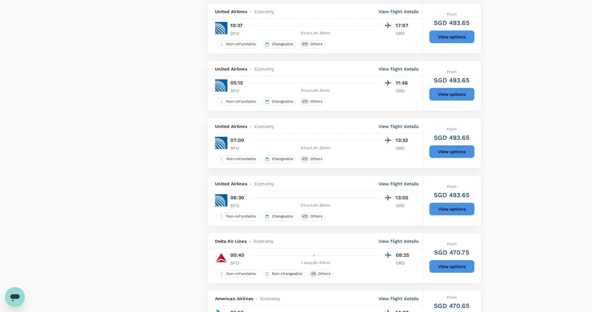
scroll to position [843, 0]
